Goal: Task Accomplishment & Management: Use online tool/utility

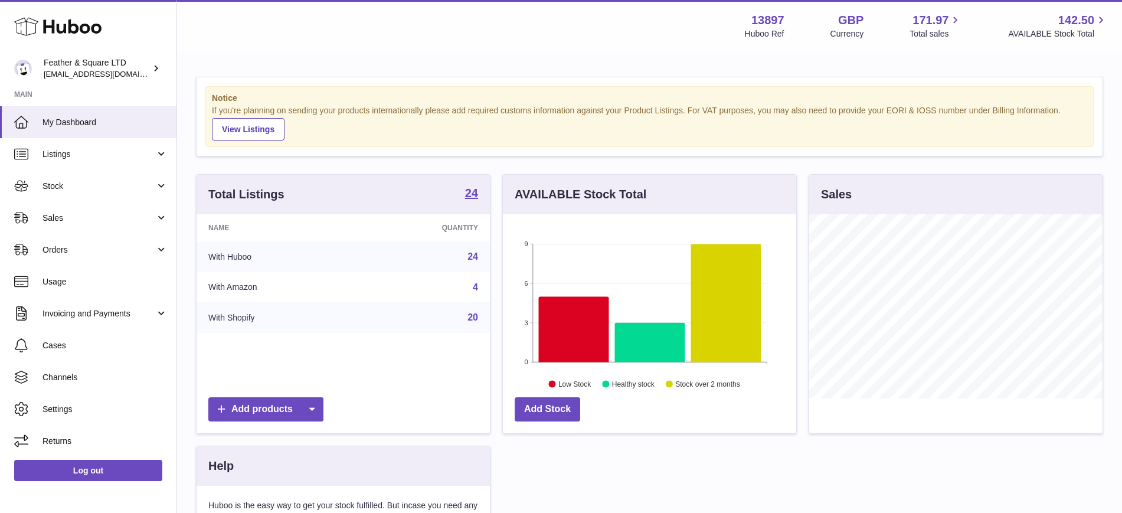
scroll to position [184, 293]
click at [74, 222] on span "Sales" at bounding box center [99, 218] width 113 height 11
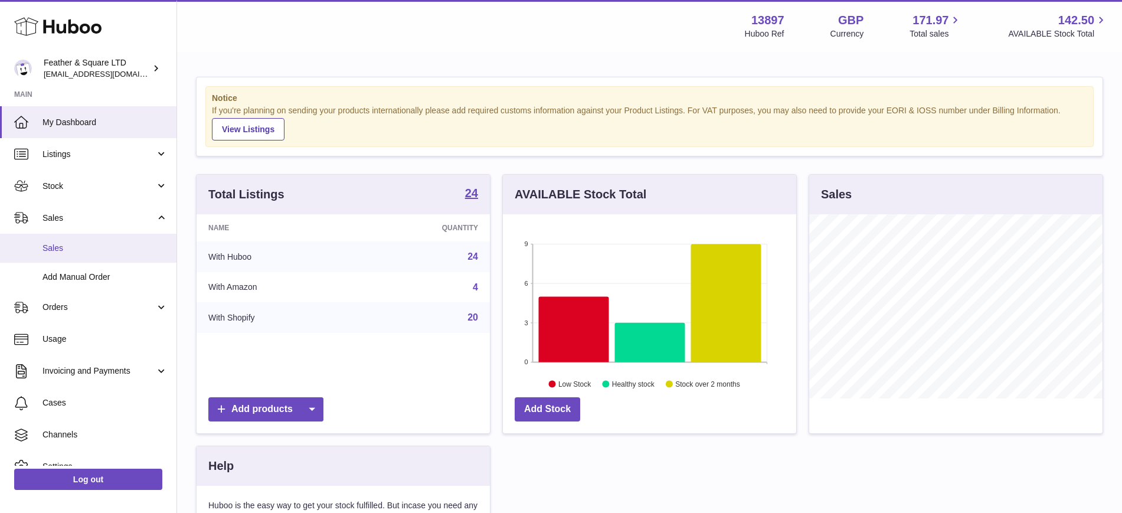
click at [80, 249] on span "Sales" at bounding box center [105, 248] width 125 height 11
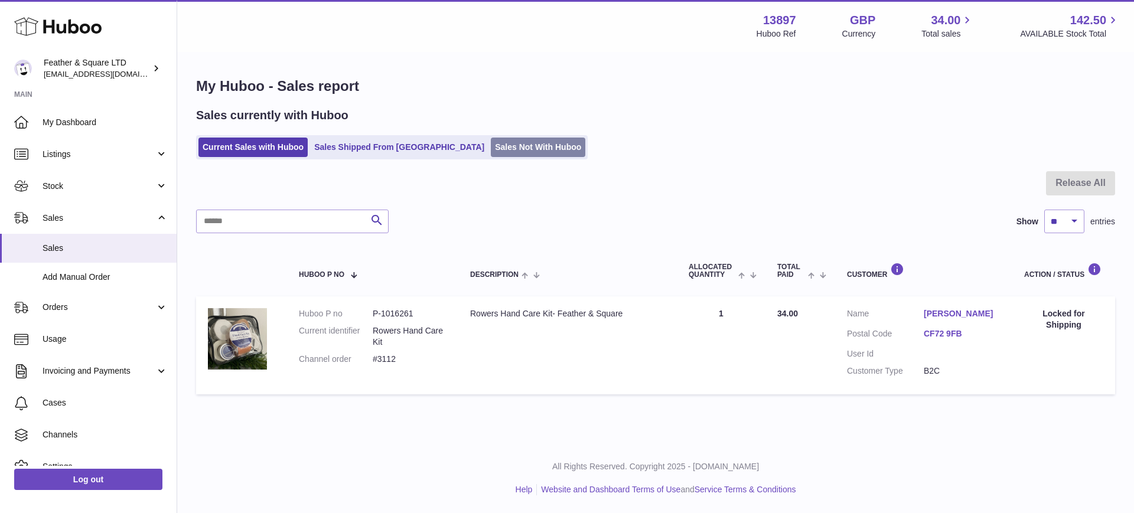
click at [491, 145] on link "Sales Not With Huboo" at bounding box center [538, 147] width 94 height 19
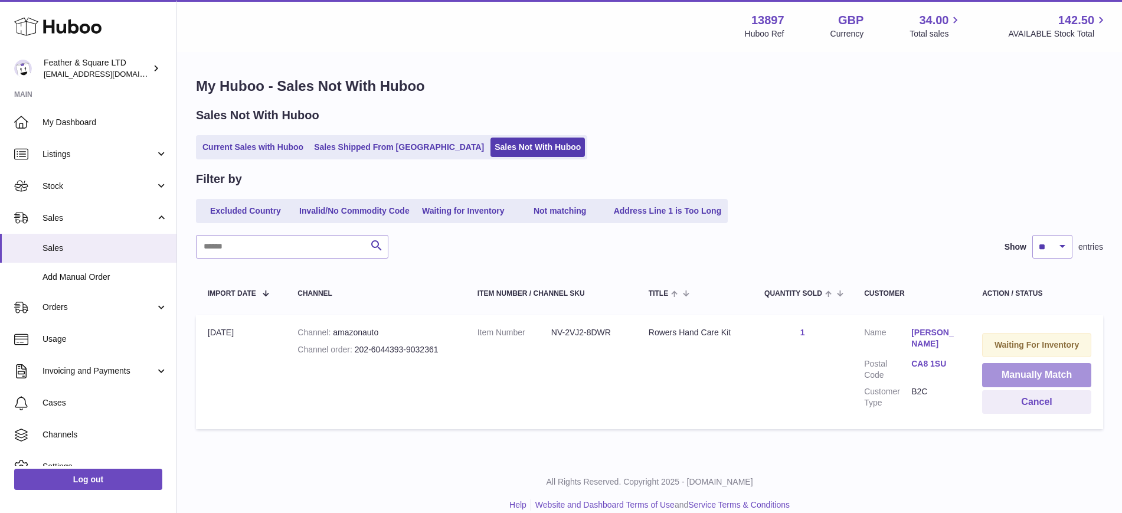
click at [1011, 378] on button "Manually Match" at bounding box center [1036, 375] width 109 height 24
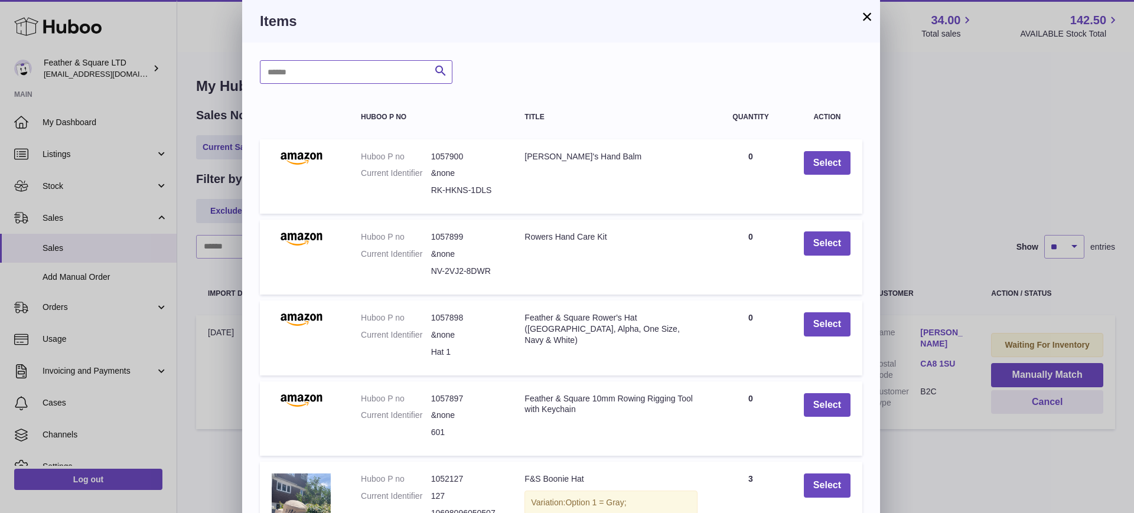
click at [355, 68] on input "text" at bounding box center [356, 72] width 192 height 24
type input "*********"
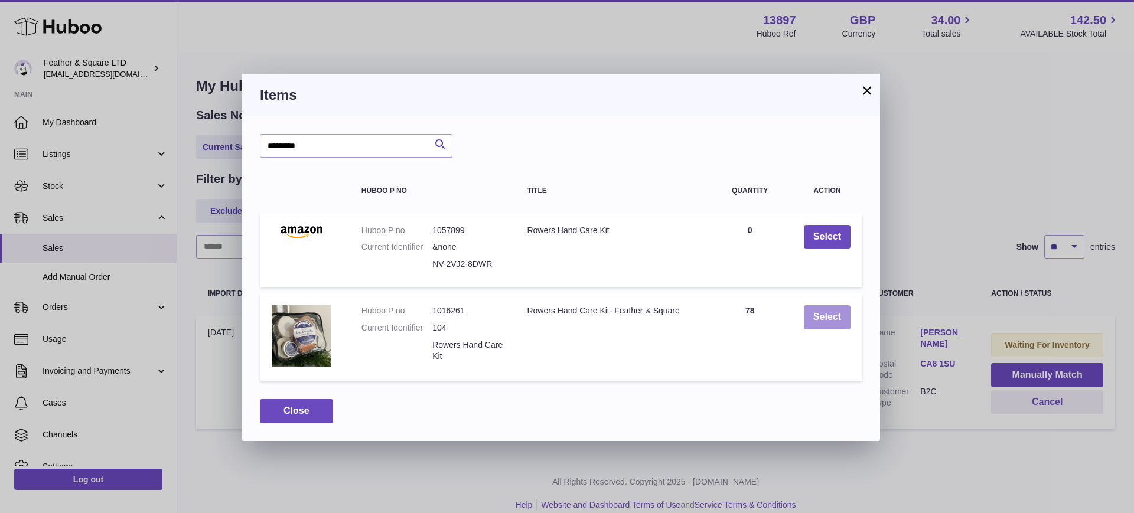
click at [827, 321] on button "Select" at bounding box center [827, 317] width 47 height 24
